Goal: Task Accomplishment & Management: Use online tool/utility

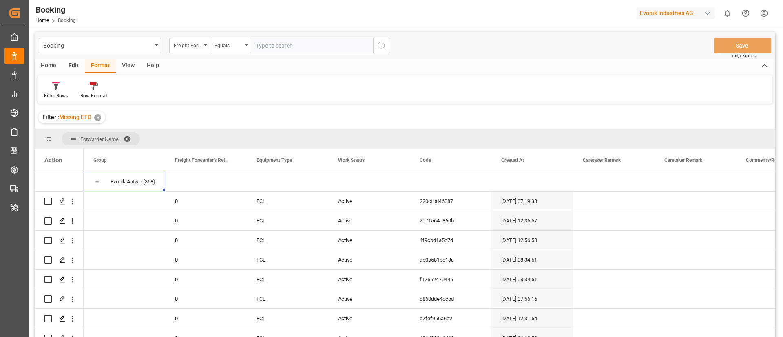
click at [128, 138] on span at bounding box center [130, 138] width 13 height 7
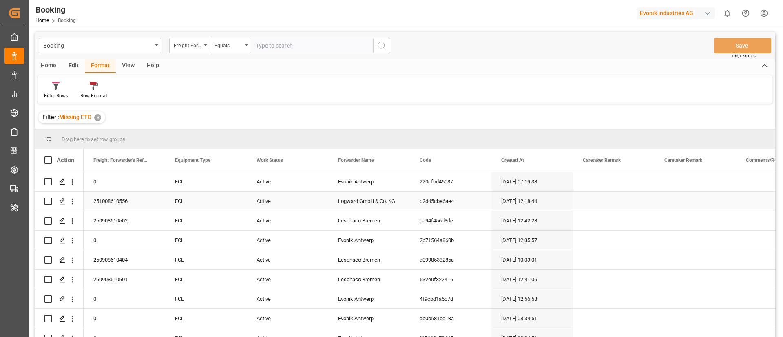
click at [357, 183] on div "Evonik Antwerp" at bounding box center [369, 181] width 82 height 19
click at [190, 44] on div "Freight Forwarder's Reference No." at bounding box center [188, 44] width 28 height 9
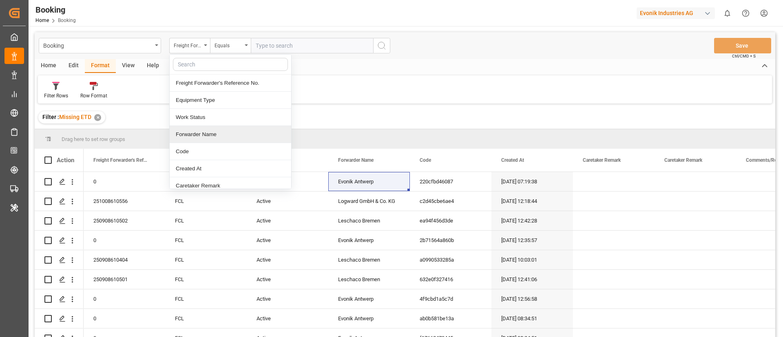
click at [235, 136] on div "Forwarder Name" at bounding box center [230, 134] width 121 height 17
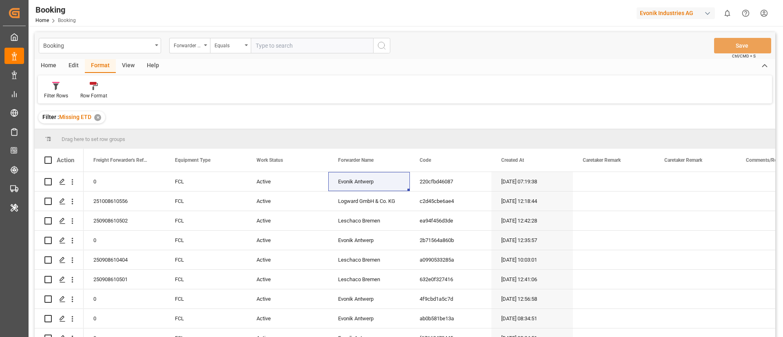
click at [268, 45] on input "text" at bounding box center [312, 45] width 122 height 15
paste input "Evonik Antwerp"
type input "Evonik Antwerp"
click at [379, 42] on circle "search button" at bounding box center [381, 45] width 7 height 7
click at [128, 67] on div "View" at bounding box center [128, 66] width 25 height 14
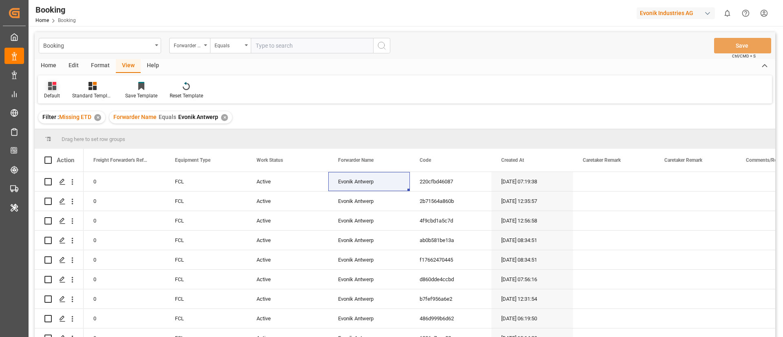
click at [53, 87] on icon at bounding box center [52, 86] width 8 height 8
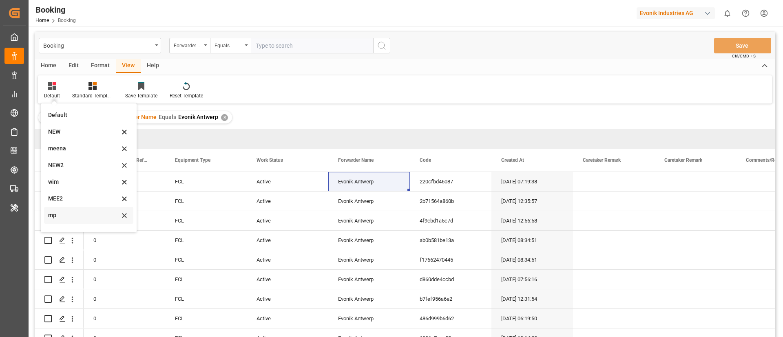
click at [79, 214] on div "mp" at bounding box center [83, 215] width 71 height 9
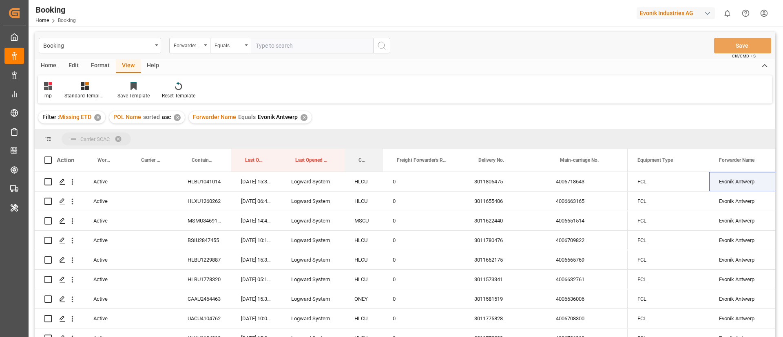
drag, startPoint x: 363, startPoint y: 157, endPoint x: 365, endPoint y: 135, distance: 22.5
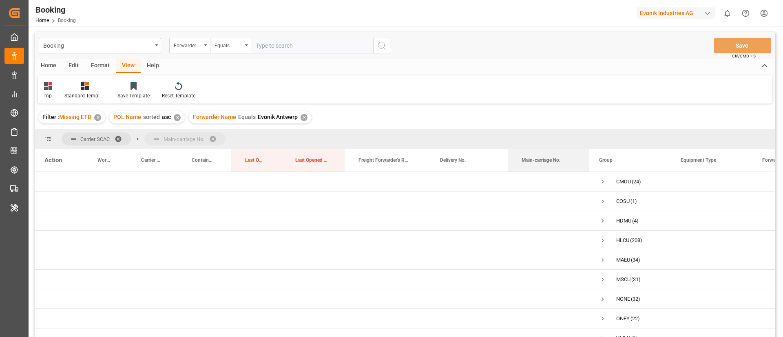
drag, startPoint x: 552, startPoint y: 159, endPoint x: 552, endPoint y: 139, distance: 19.6
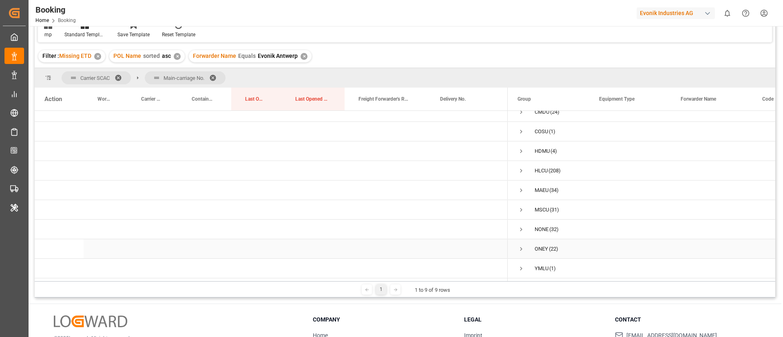
scroll to position [11, 0]
click at [521, 187] on span "Press SPACE to select this row." at bounding box center [520, 190] width 7 height 7
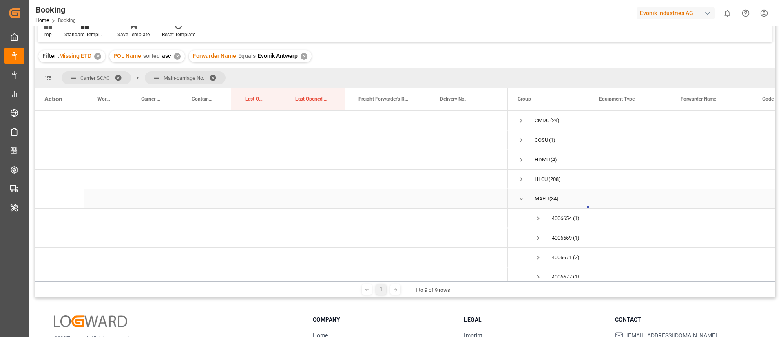
click at [520, 196] on span "Press SPACE to select this row." at bounding box center [520, 198] width 7 height 7
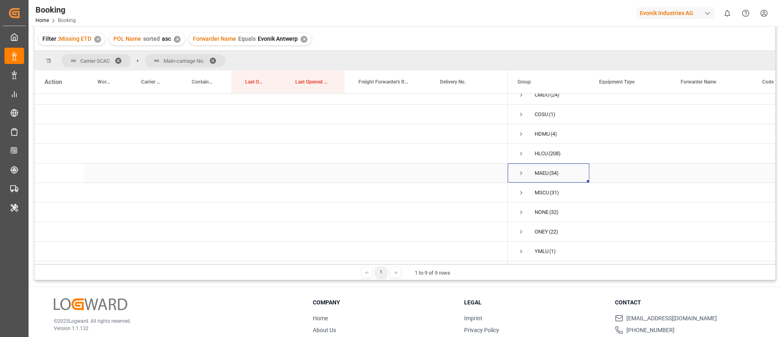
scroll to position [121, 0]
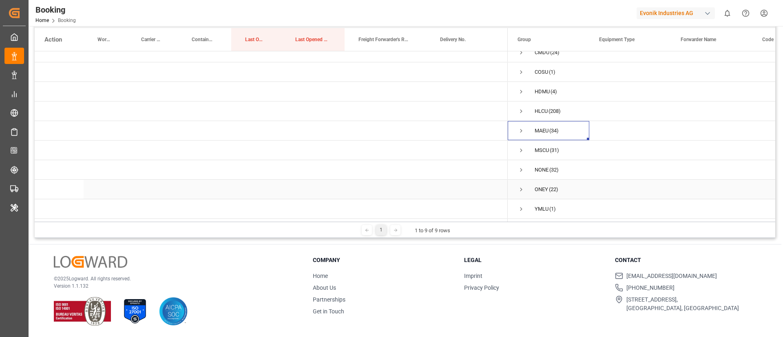
click at [521, 186] on span "Press SPACE to select this row." at bounding box center [520, 189] width 7 height 7
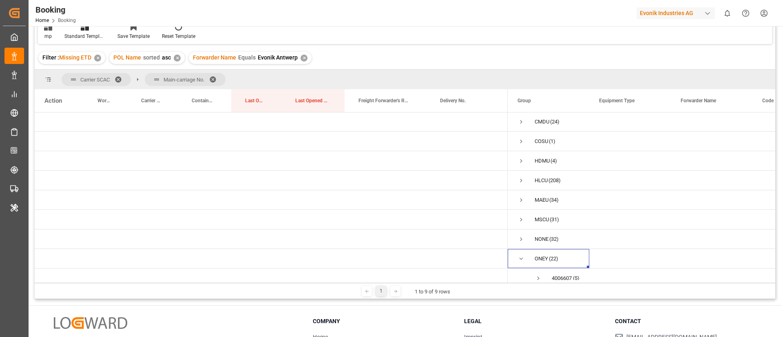
scroll to position [0, 0]
click at [519, 123] on span "Press SPACE to select this row." at bounding box center [520, 122] width 7 height 7
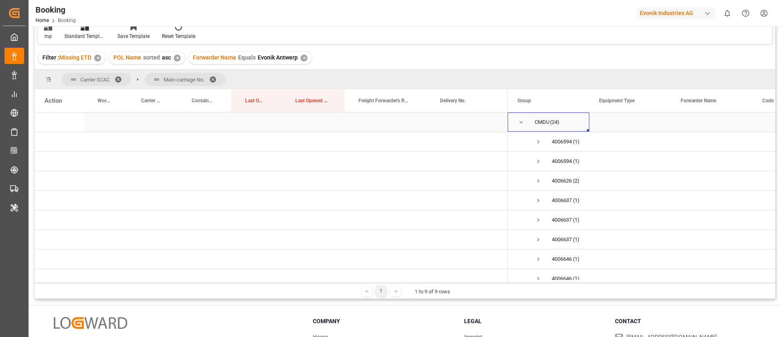
click at [520, 120] on span "Press SPACE to select this row." at bounding box center [520, 122] width 7 height 7
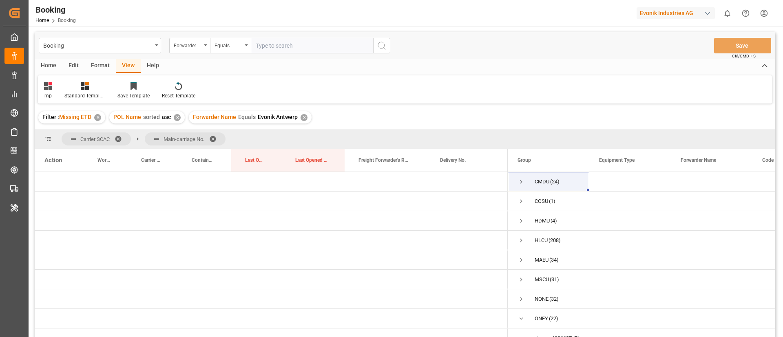
click at [485, 120] on div "Filter : Missing ETD ✕ POL Name sorted asc ✕ Forwarder Name Equals Evonik Antwe…" at bounding box center [405, 117] width 740 height 23
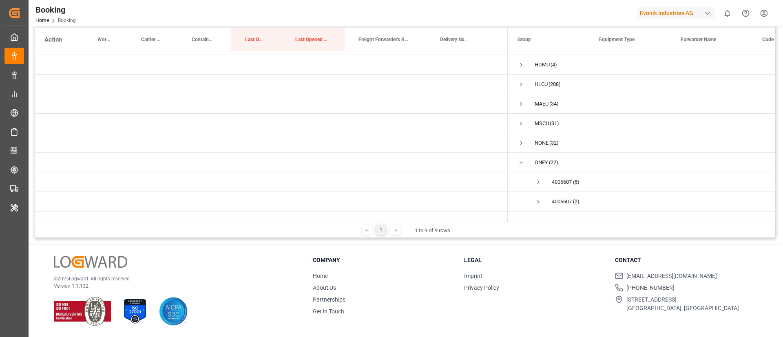
scroll to position [122, 0]
click at [536, 94] on span "Press SPACE to select this row." at bounding box center [537, 95] width 7 height 7
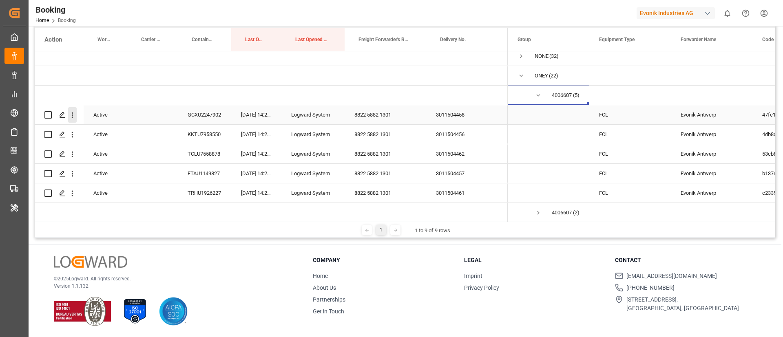
click at [74, 117] on icon "open menu" at bounding box center [72, 115] width 9 height 9
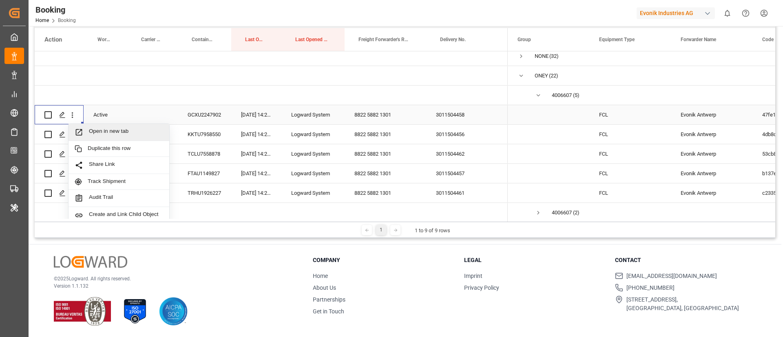
click at [113, 133] on span "Open in new tab" at bounding box center [126, 132] width 74 height 9
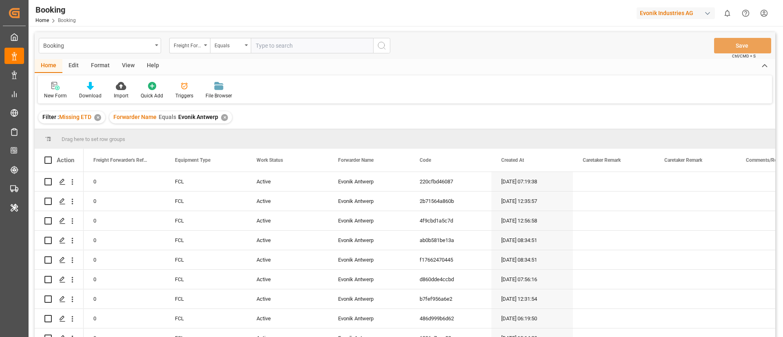
click at [223, 117] on div "✕" at bounding box center [224, 117] width 7 height 7
click at [99, 115] on div "✕" at bounding box center [97, 117] width 7 height 7
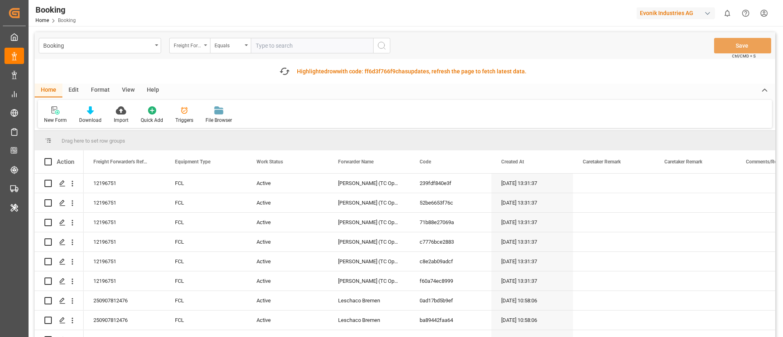
click at [180, 50] on div "Freight Forwarder's Reference No." at bounding box center [189, 45] width 41 height 15
type input "deli"
click at [245, 86] on div "Delivery No." at bounding box center [230, 83] width 121 height 17
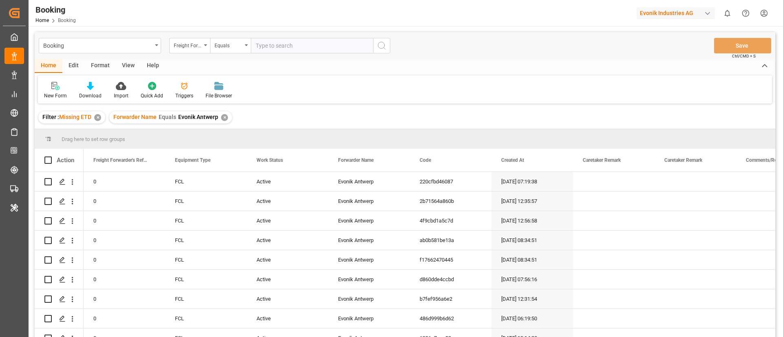
click at [223, 117] on div "✕" at bounding box center [224, 117] width 7 height 7
click at [98, 118] on div "✕" at bounding box center [97, 117] width 7 height 7
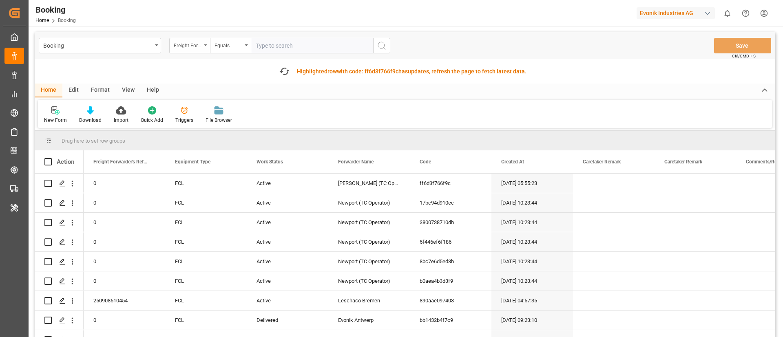
click at [192, 48] on div "Freight Forwarder's Reference No." at bounding box center [188, 44] width 28 height 9
type input "main"
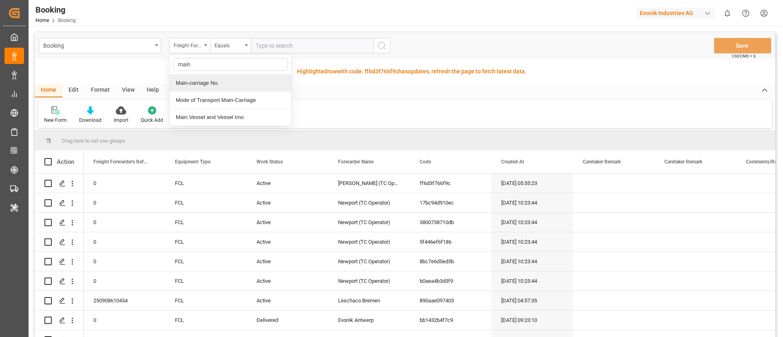
click at [250, 84] on div "Main-carriage No." at bounding box center [230, 83] width 121 height 17
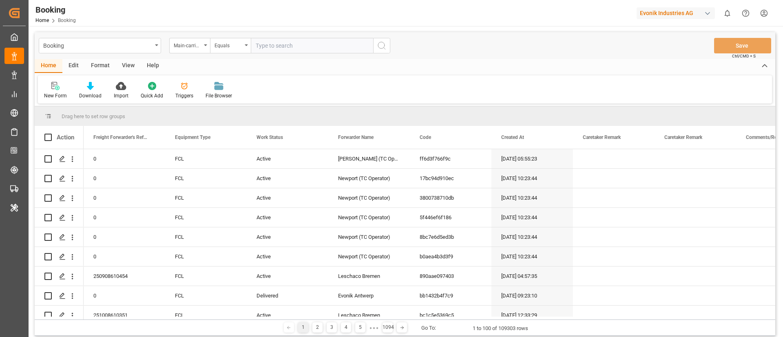
click at [268, 41] on input "text" at bounding box center [312, 45] width 122 height 15
paste input "4006607619"
type input "4006607619"
click at [380, 48] on icon "search button" at bounding box center [382, 46] width 10 height 10
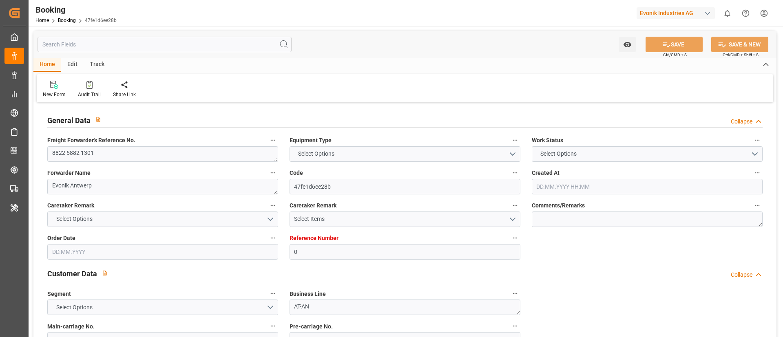
type input "0"
type input "ONE"
type input "Ocean Network Express"
type input "NLRTM"
type input "DZALG"
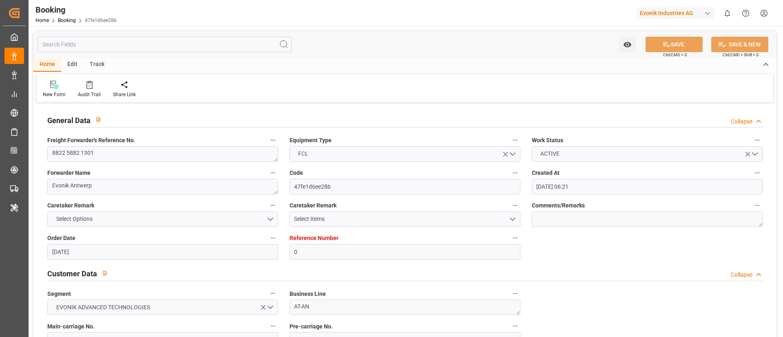
type input "02.07.2025 06:21"
type input "[DATE]"
type input "19.06.2025"
type input "07.07.2025 14:26"
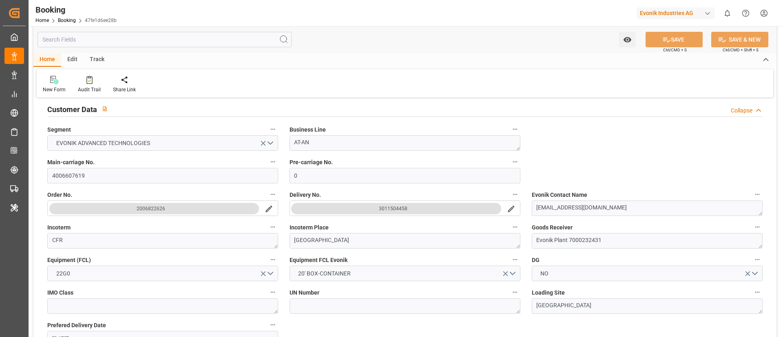
scroll to position [183, 0]
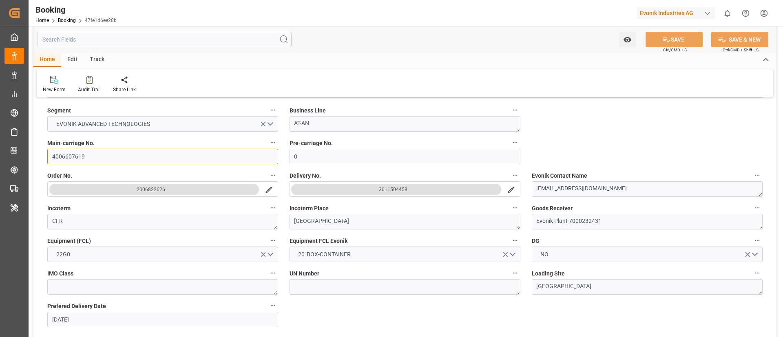
click at [89, 155] on input "4006607619" at bounding box center [162, 156] width 231 height 15
